Goal: Information Seeking & Learning: Check status

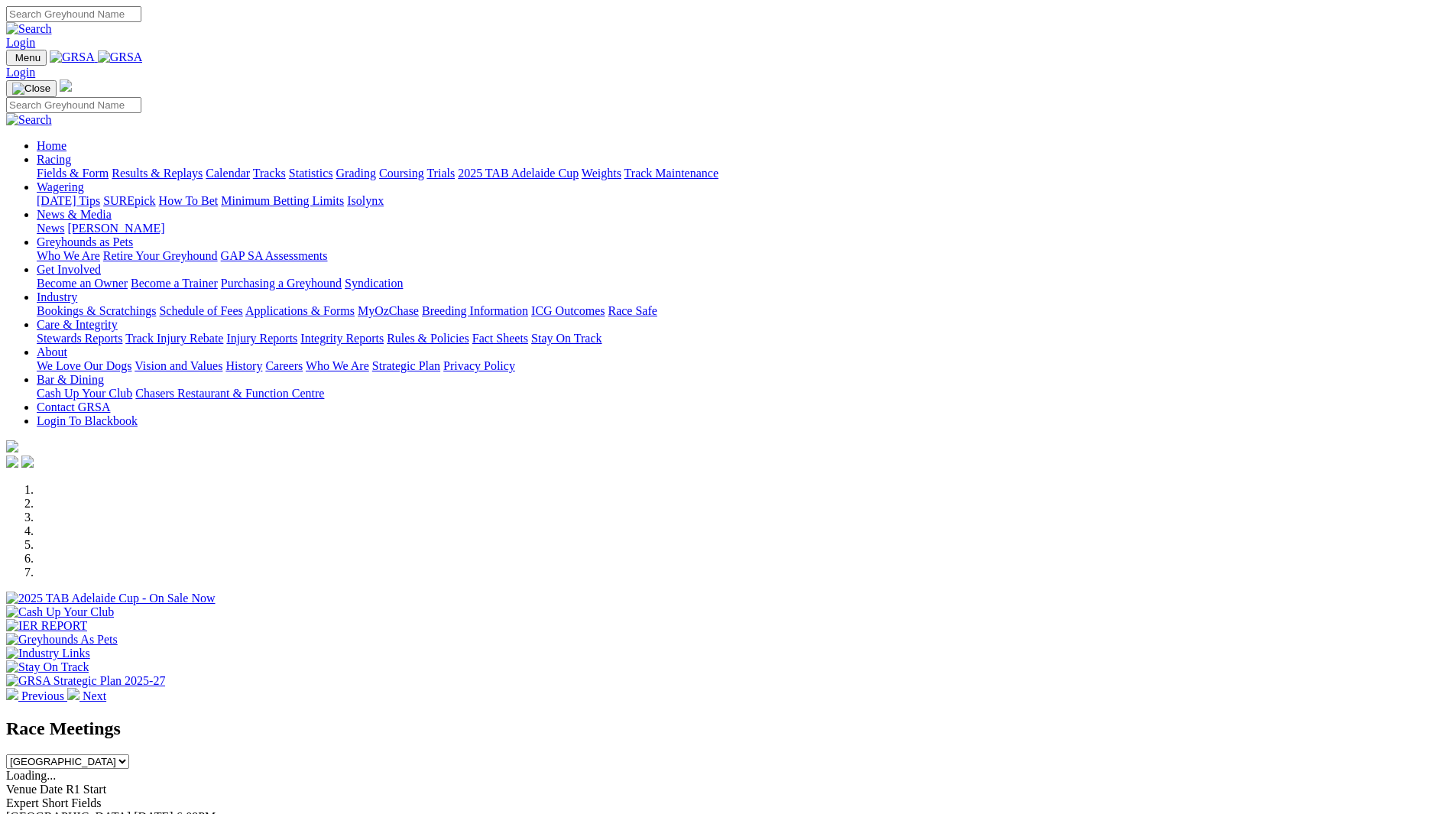
scroll to position [534, 0]
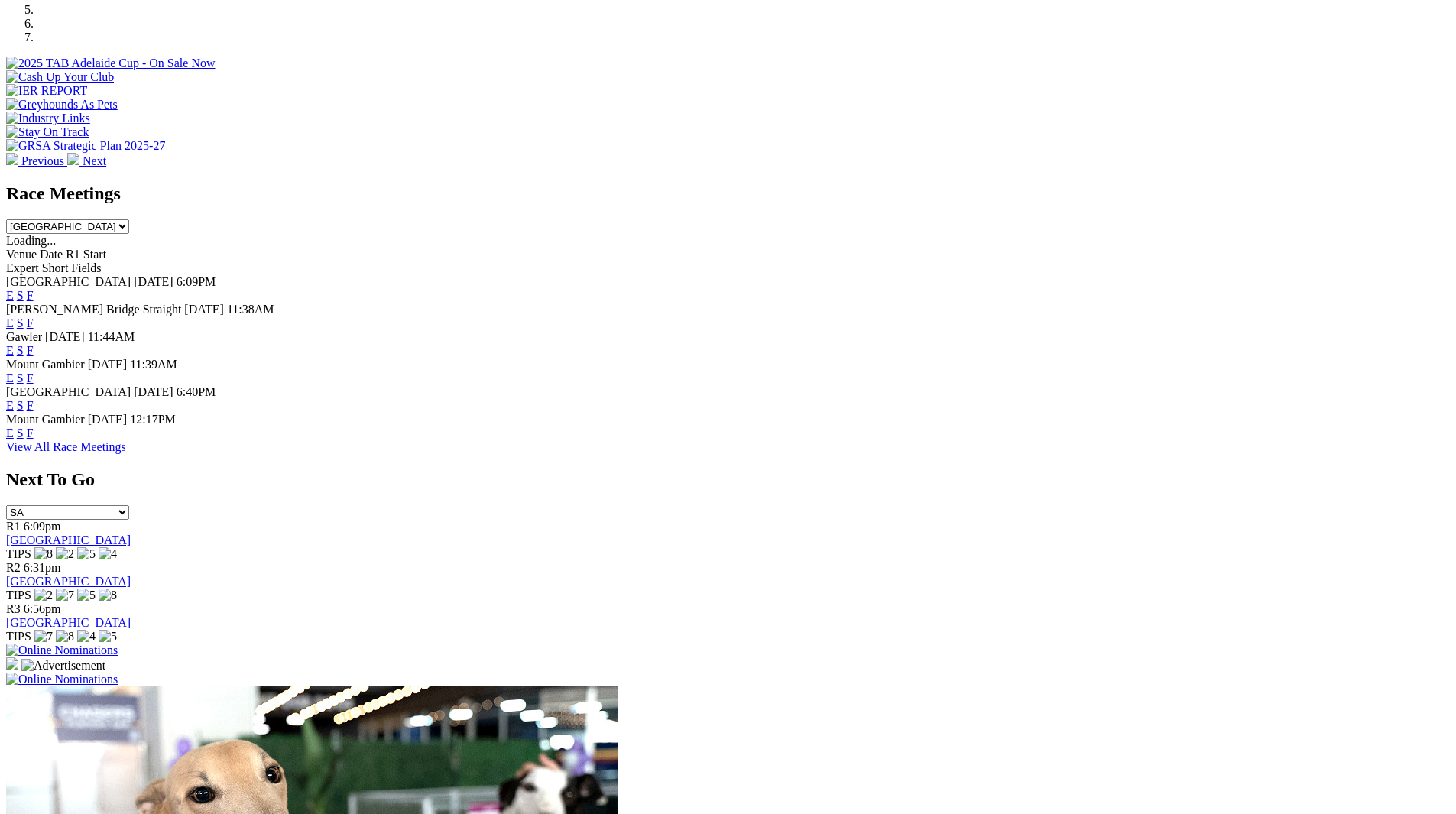
click at [224, 303] on span "[DATE]" at bounding box center [203, 309] width 39 height 13
click at [181, 303] on span "[PERSON_NAME] Bridge Straight" at bounding box center [93, 309] width 175 height 13
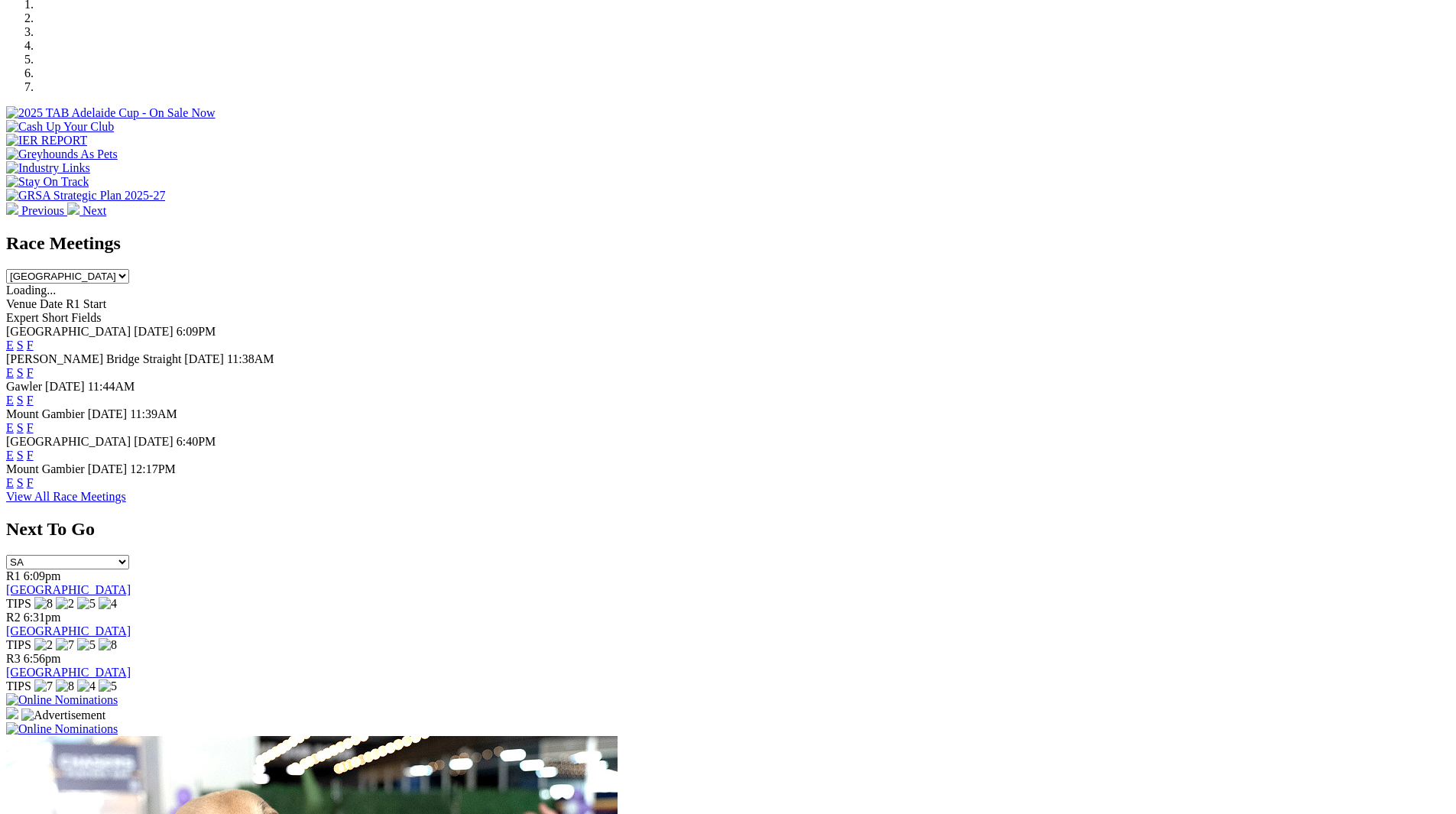
scroll to position [459, 0]
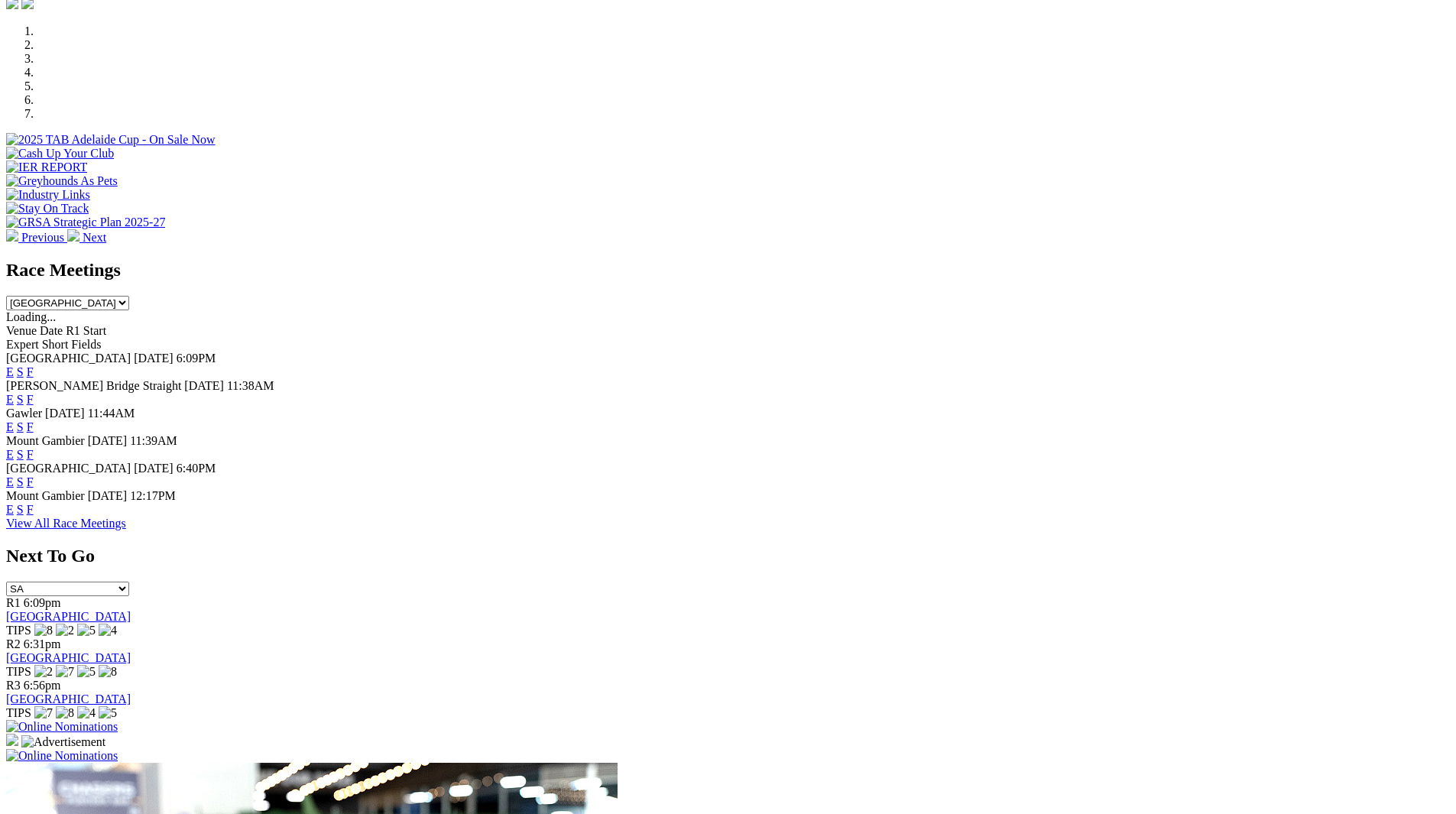
click at [34, 392] on link "F" at bounding box center [30, 399] width 7 height 13
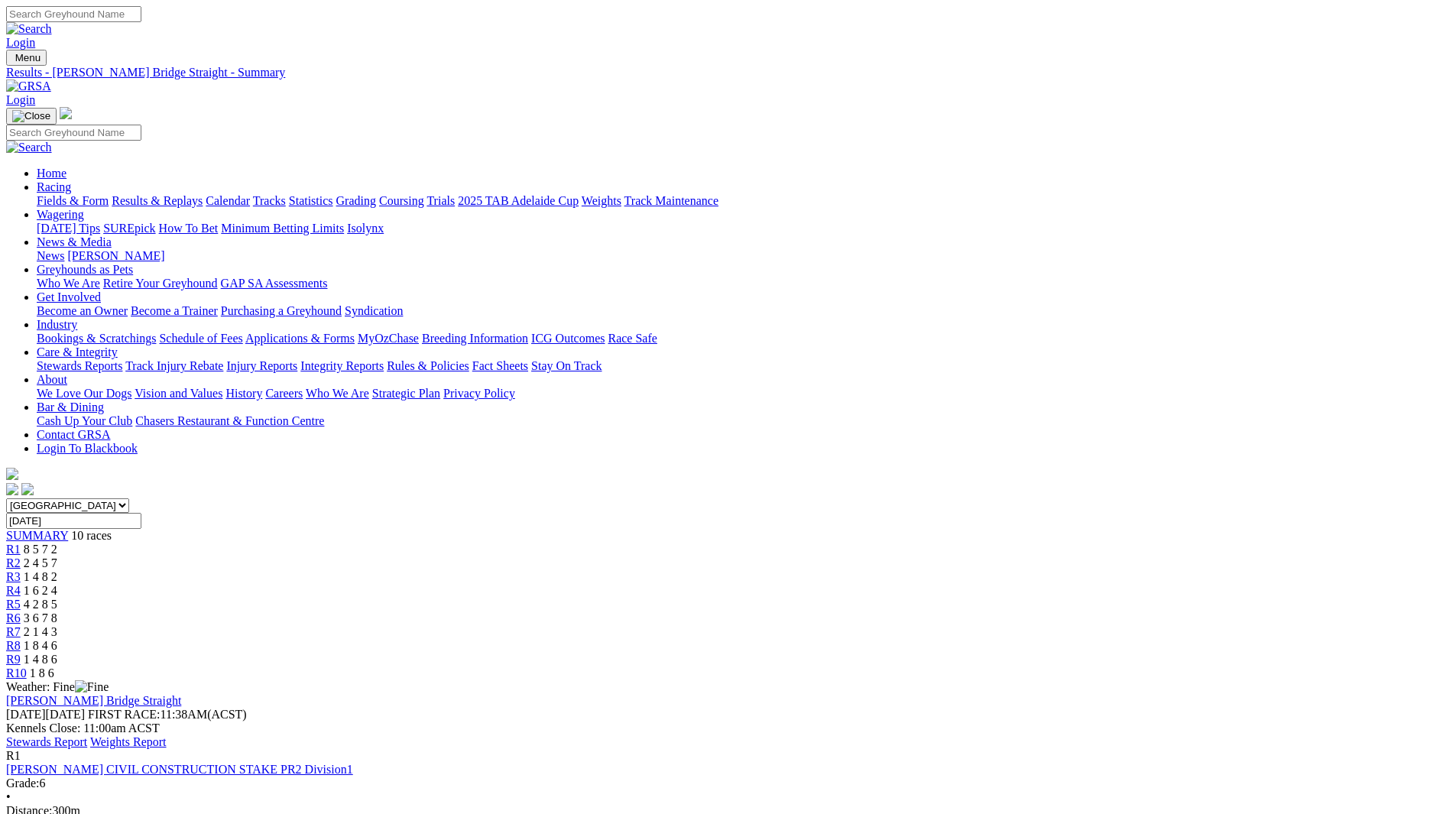
click at [57, 542] on span "8 5 7 2" at bounding box center [41, 548] width 34 height 13
click at [501, 556] on div "R2 2 4 5 7" at bounding box center [728, 563] width 1444 height 14
click at [570, 570] on div "R3 1 4 8 2" at bounding box center [728, 577] width 1444 height 14
click at [57, 584] on span "1 6 2 4" at bounding box center [41, 590] width 34 height 13
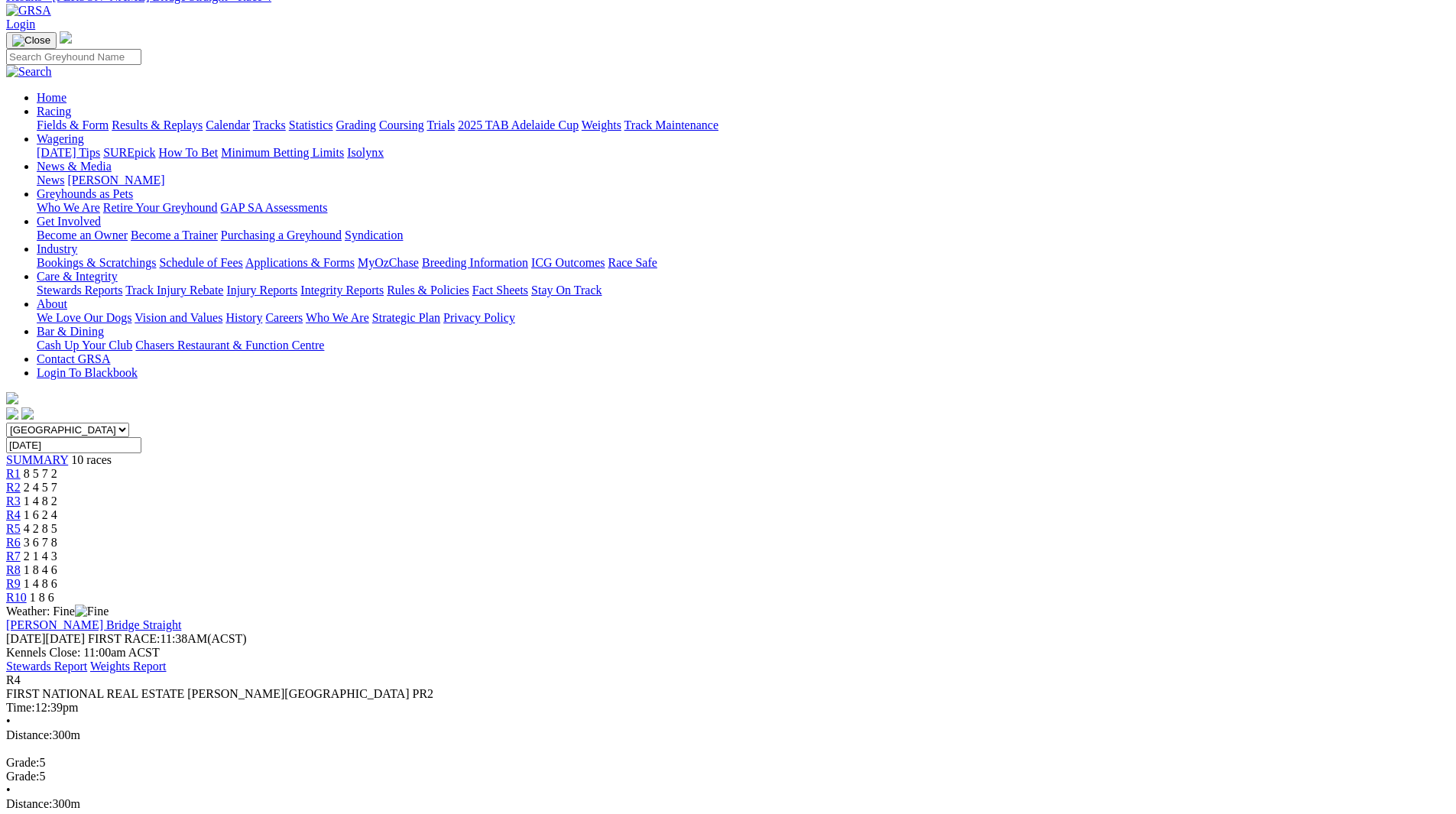
scroll to position [76, 0]
